Goal: Browse casually

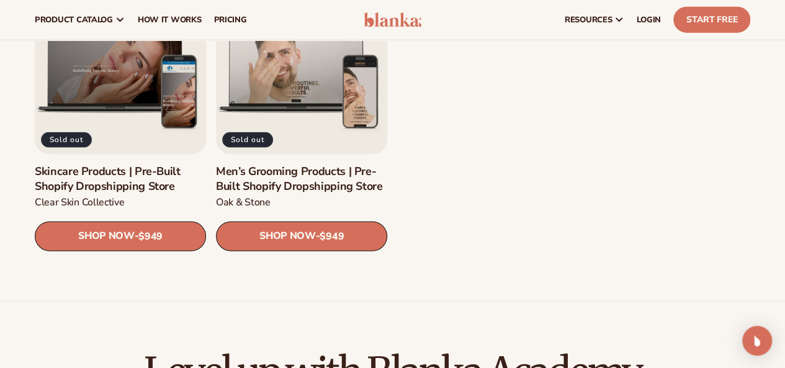
scroll to position [1613, 0]
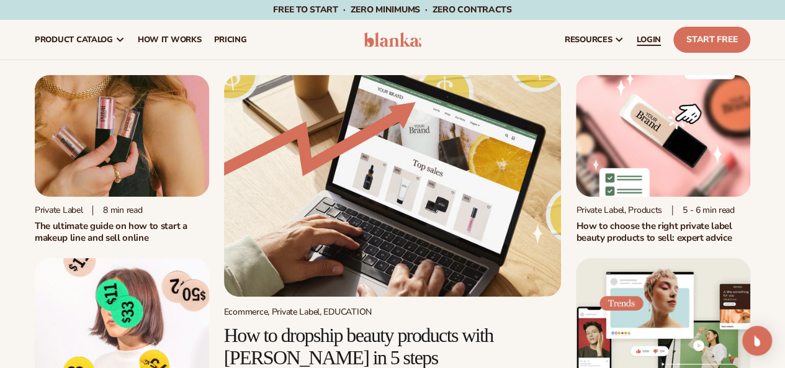
click at [644, 43] on span "LOGIN" at bounding box center [649, 40] width 24 height 10
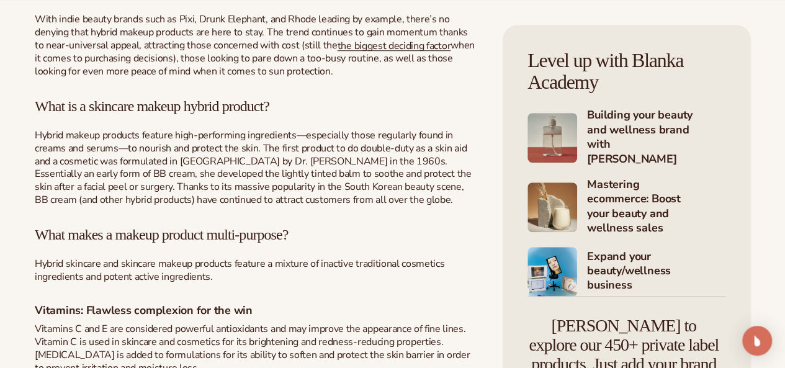
scroll to position [496, 0]
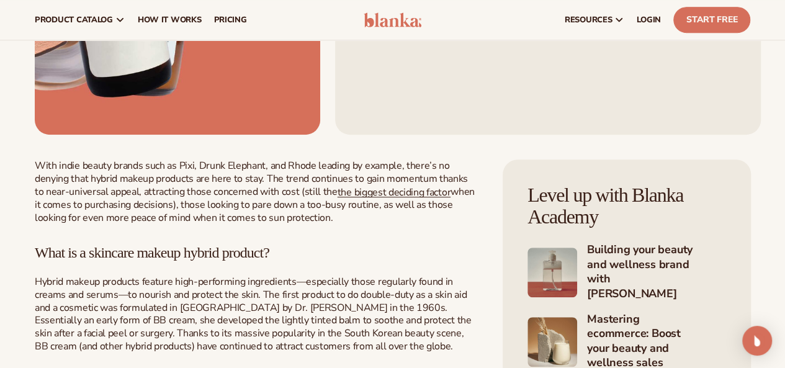
scroll to position [0, 0]
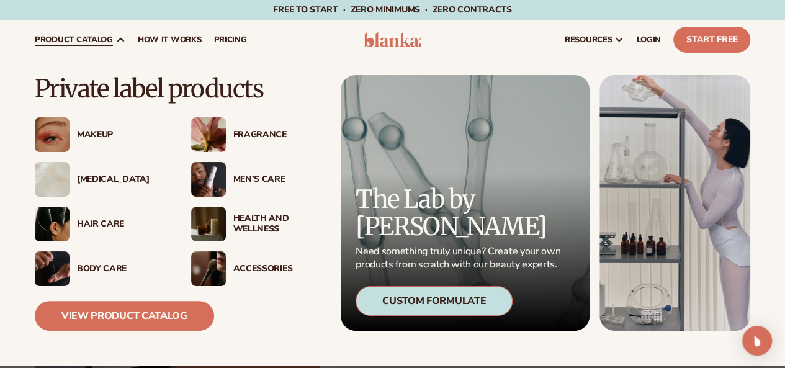
click at [118, 177] on div "[MEDICAL_DATA]" at bounding box center [121, 179] width 89 height 11
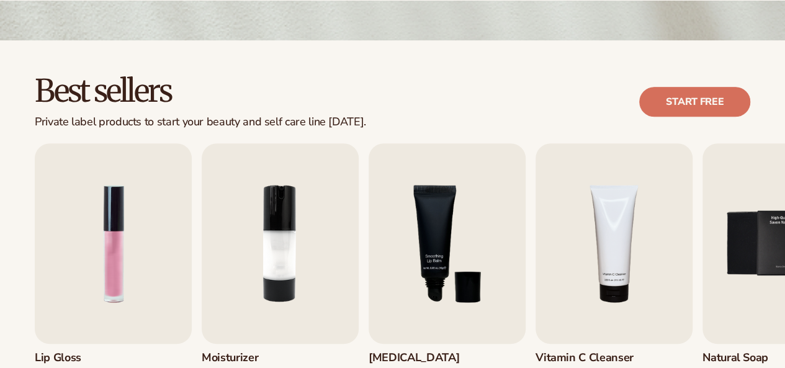
scroll to position [372, 0]
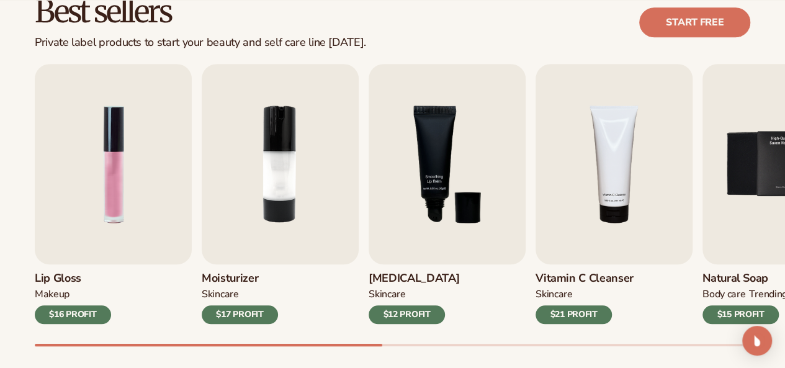
drag, startPoint x: 351, startPoint y: 348, endPoint x: 383, endPoint y: 351, distance: 31.7
click at [383, 351] on div "Best sellers Private label products to start your beauty and self care line [DA…" at bounding box center [392, 183] width 785 height 445
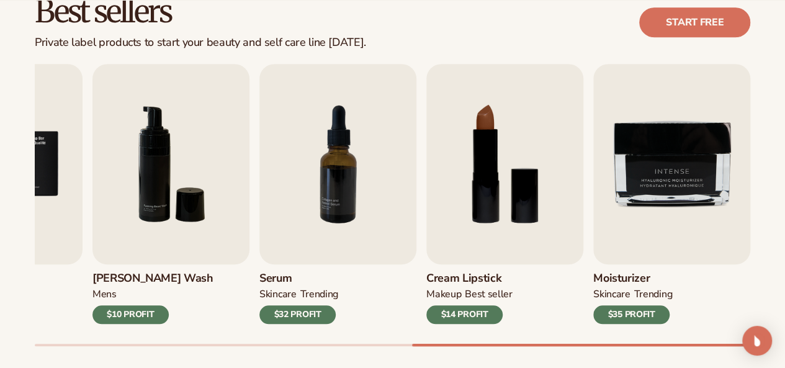
click at [650, 344] on div at bounding box center [585, 345] width 347 height 2
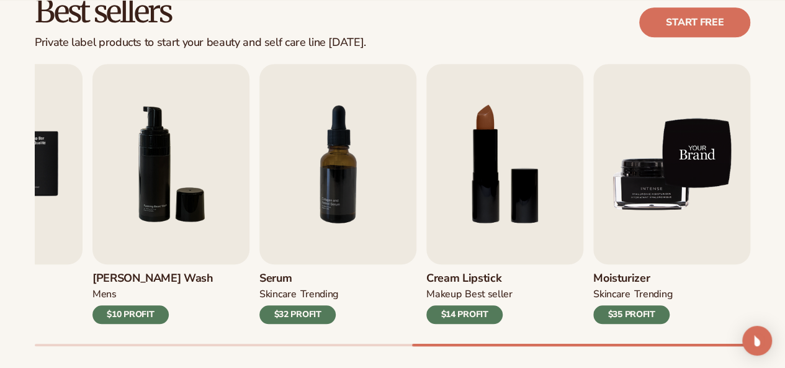
click at [660, 206] on img "9 / 9" at bounding box center [671, 164] width 157 height 200
click at [691, 168] on img "9 / 9" at bounding box center [671, 164] width 157 height 200
click at [684, 218] on img "9 / 9" at bounding box center [671, 164] width 157 height 200
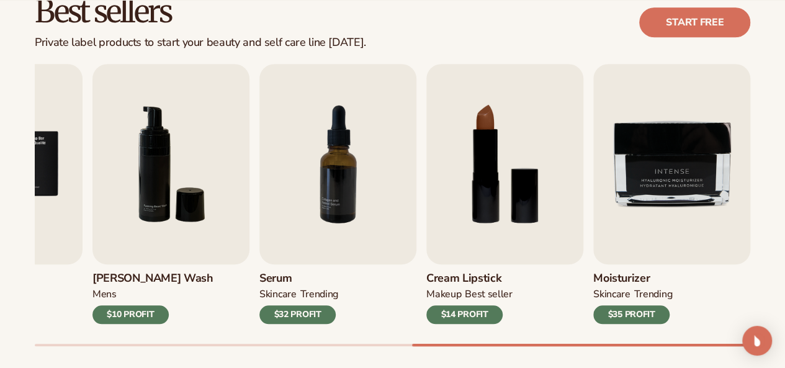
click at [631, 311] on div "$35 PROFIT" at bounding box center [631, 314] width 76 height 19
click at [632, 311] on div "$35 PROFIT" at bounding box center [631, 314] width 76 height 19
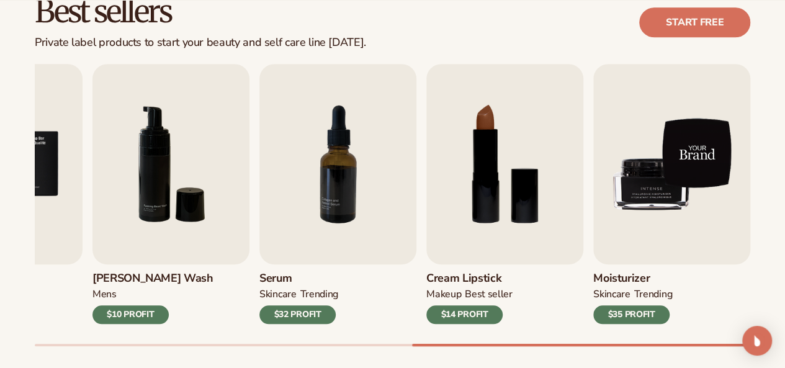
click at [659, 138] on img "9 / 9" at bounding box center [671, 164] width 157 height 200
click at [684, 171] on img "9 / 9" at bounding box center [671, 164] width 157 height 200
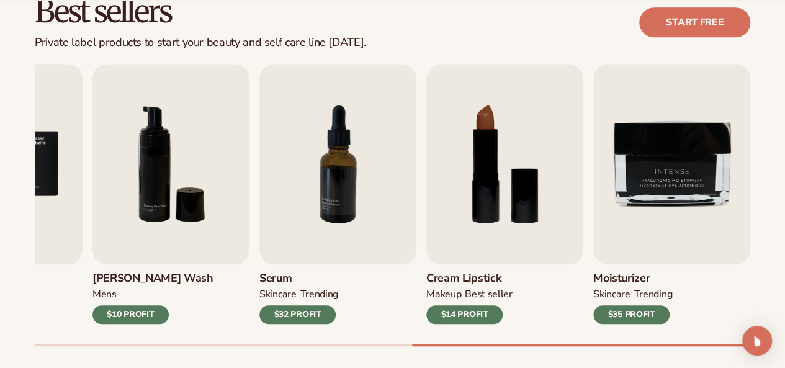
click at [654, 308] on div "$35 PROFIT" at bounding box center [631, 314] width 76 height 19
